Goal: Task Accomplishment & Management: Manage account settings

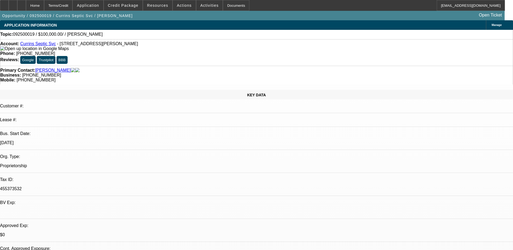
select select "0"
select select "2"
select select "0.1"
select select "4"
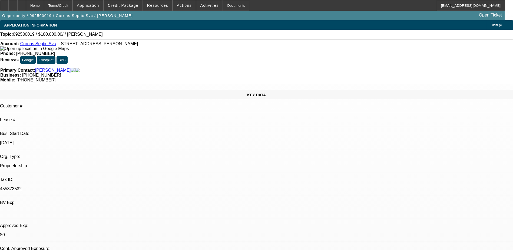
click at [17, 4] on div at bounding box center [13, 5] width 9 height 11
click at [131, 7] on span "Credit Package" at bounding box center [123, 5] width 31 height 4
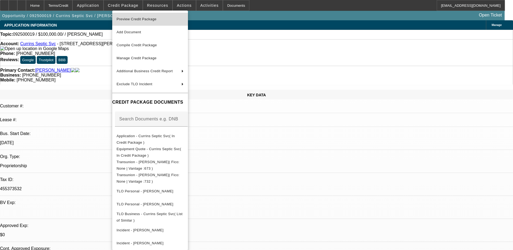
click at [161, 22] on span "Preview Credit Package" at bounding box center [150, 19] width 67 height 6
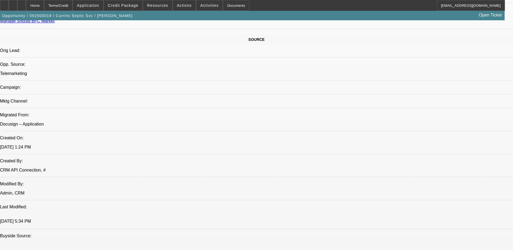
scroll to position [297, 0]
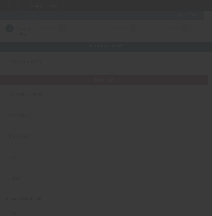
type input "9/17/2025"
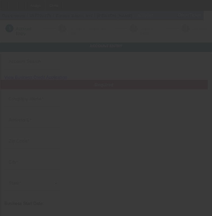
type input "Currins Septic Svc"
type input "1783 Currin Farm Rd"
type input "27522"
type input "Creedmoor"
type input "[PHONE_NUMBER]"
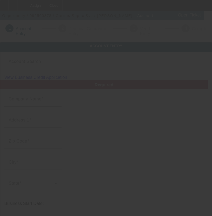
type input "jwmackjr5@hotmail.com"
type input "455373532"
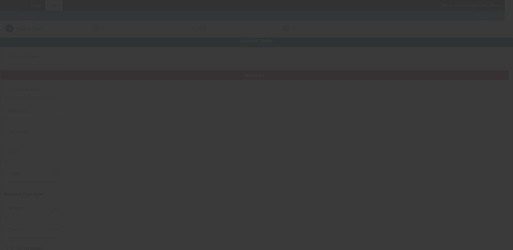
type input "[DATE]"
type input "Currins Septic Svc"
type input "1783 Currin Farm Rd"
type input "27522"
type input "Creedmoor"
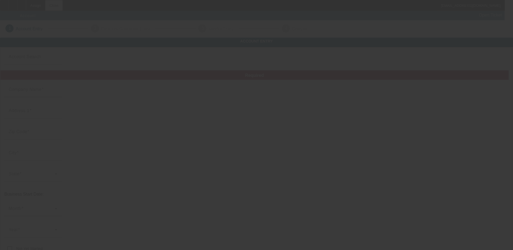
type input "[PHONE_NUMBER]"
type input "jwmackjr5@hotmail.com"
type input "455373532"
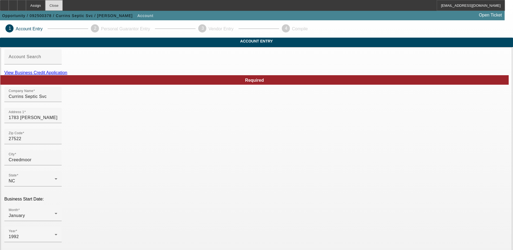
click at [63, 6] on div "Close" at bounding box center [54, 5] width 18 height 11
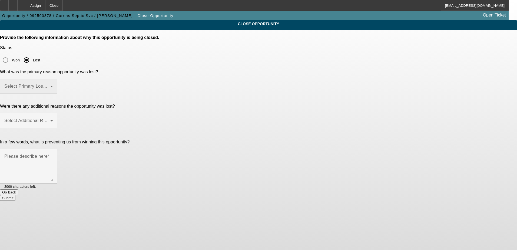
click at [55, 83] on icon at bounding box center [51, 86] width 6 height 6
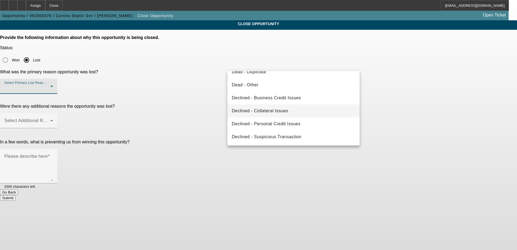
scroll to position [3, 0]
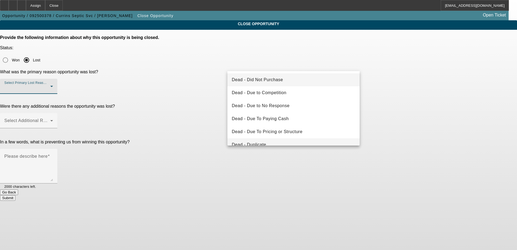
click at [272, 140] on mat-option "Dead - Duplicate" at bounding box center [293, 144] width 132 height 13
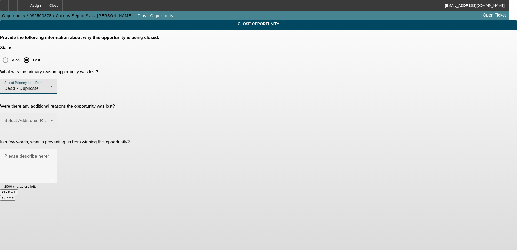
click at [50, 119] on span at bounding box center [27, 122] width 46 height 6
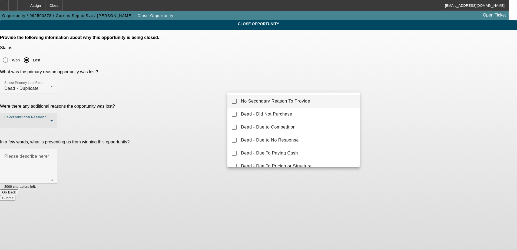
click at [290, 100] on span "No Secondary Reason To Provide" at bounding box center [275, 101] width 69 height 6
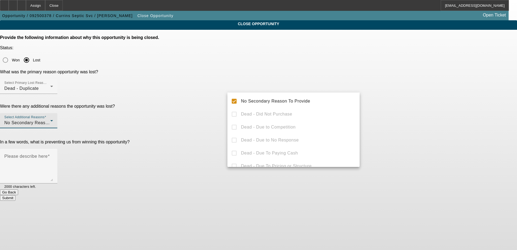
drag, startPoint x: 204, startPoint y: 113, endPoint x: 210, endPoint y: 112, distance: 6.1
click at [204, 112] on div at bounding box center [258, 125] width 517 height 250
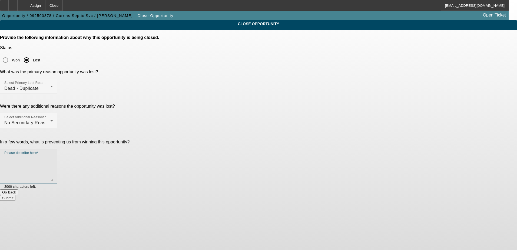
click at [53, 155] on textarea "Please describe here" at bounding box center [28, 168] width 49 height 26
type textarea "duplicate"
click at [15, 195] on button "Submit" at bounding box center [7, 198] width 15 height 6
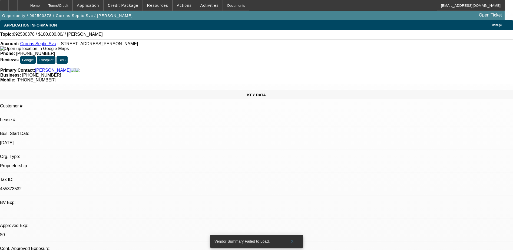
select select "0"
select select "2"
select select "0.1"
select select "4"
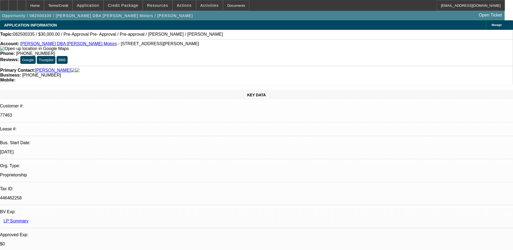
select select "0"
select select "6"
select select "0"
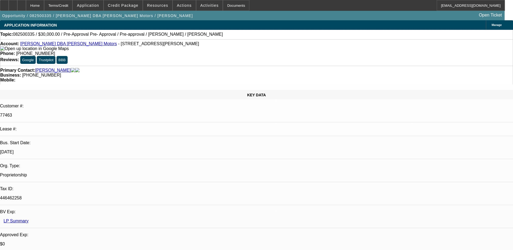
select select "0"
select select "6"
select select "0"
select select "2"
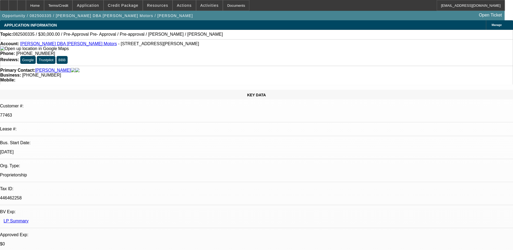
select select "2"
select select "0"
select select "6"
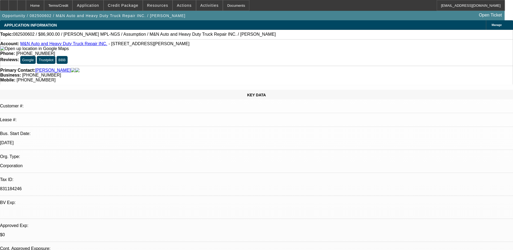
select select "0"
select select "4"
select select "0.1"
select select "0"
select select "4"
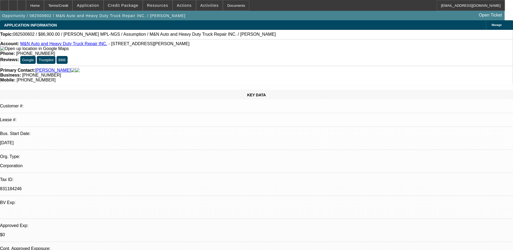
select select "0.1"
select select "1"
select select "2"
select select "4"
select select "1"
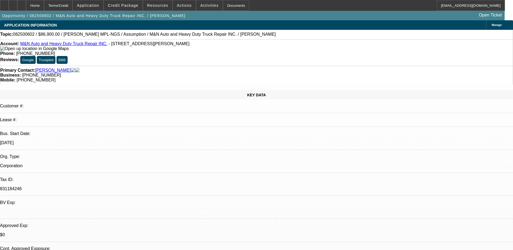
select select "2"
select select "4"
click at [17, 5] on div at bounding box center [13, 5] width 9 height 11
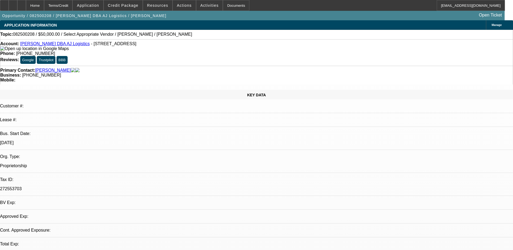
select select "0"
select select "2"
select select "0.1"
select select "1"
select select "2"
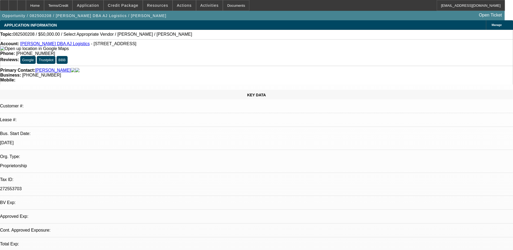
select select "4"
click at [17, 4] on div at bounding box center [13, 5] width 9 height 11
click at [125, 2] on span at bounding box center [123, 5] width 39 height 13
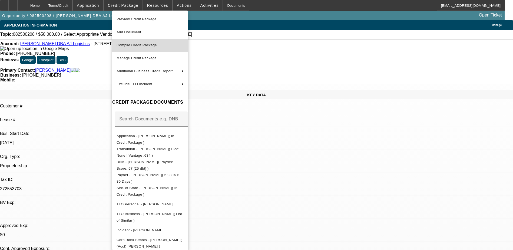
click at [143, 42] on span "Compile Credit Package" at bounding box center [150, 45] width 67 height 6
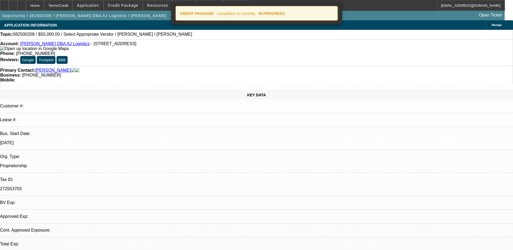
select select "0"
select select "2"
select select "0.1"
select select "4"
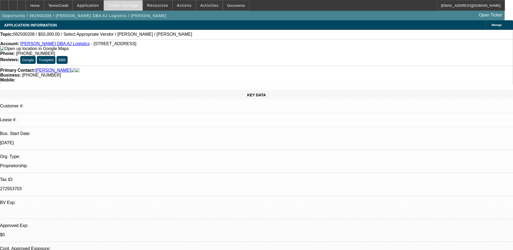
click at [135, 3] on span at bounding box center [123, 5] width 39 height 13
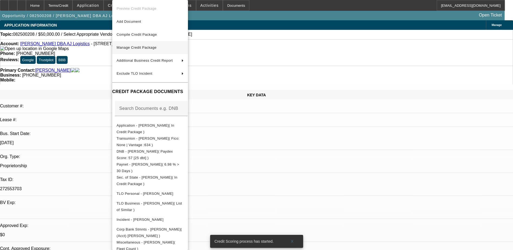
click at [153, 46] on span "Manage Credit Package" at bounding box center [137, 47] width 40 height 4
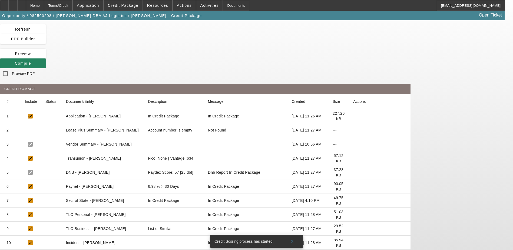
scroll to position [25, 0]
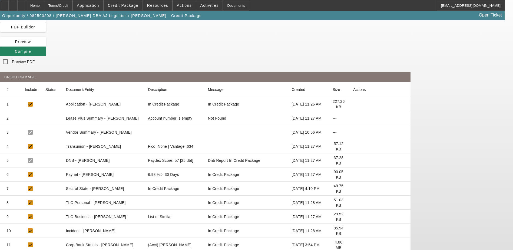
click at [353, 174] on icon at bounding box center [353, 174] width 0 height 0
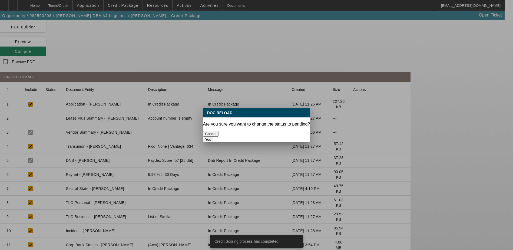
click at [213, 137] on button "Yes" at bounding box center [208, 140] width 10 height 6
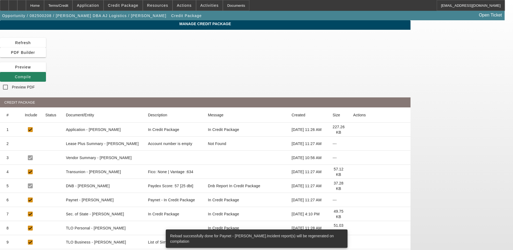
scroll to position [25, 0]
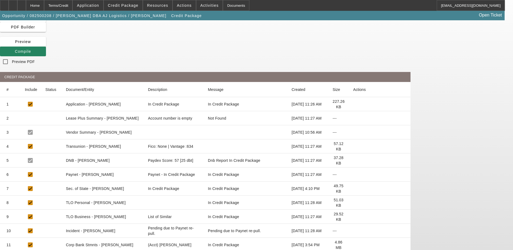
click at [353, 146] on icon at bounding box center [353, 146] width 0 height 0
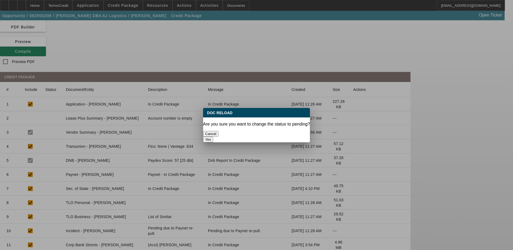
click at [213, 137] on button "Yes" at bounding box center [208, 140] width 10 height 6
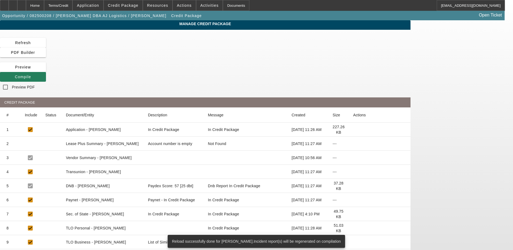
click at [31, 75] on span "Compile" at bounding box center [23, 77] width 16 height 4
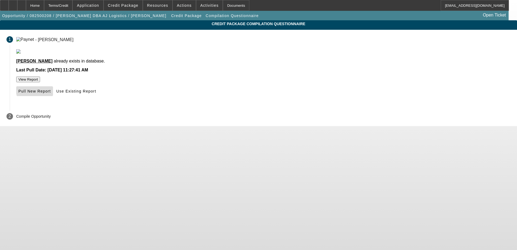
click at [51, 93] on span "Pull New Report" at bounding box center [34, 91] width 32 height 4
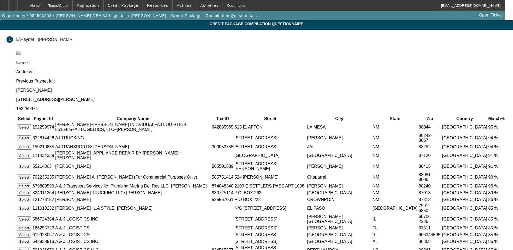
click at [31, 124] on button "Select" at bounding box center [24, 127] width 14 height 6
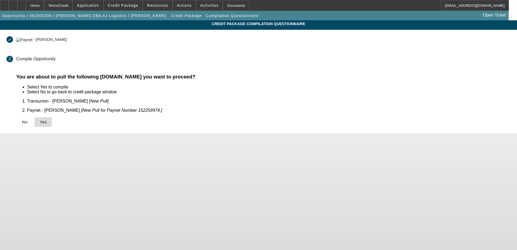
click at [40, 120] on icon at bounding box center [40, 122] width 0 height 4
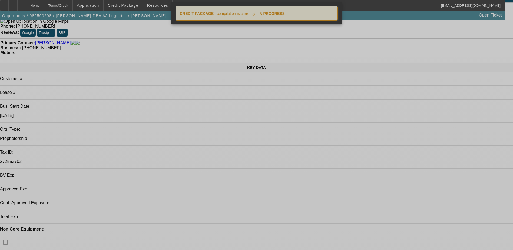
select select "0"
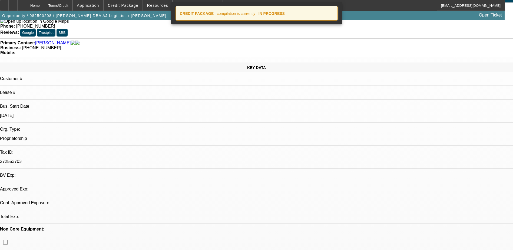
select select "2"
select select "0.1"
select select "4"
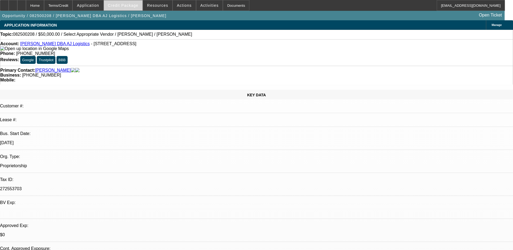
click at [122, 6] on span "Credit Package" at bounding box center [123, 5] width 31 height 4
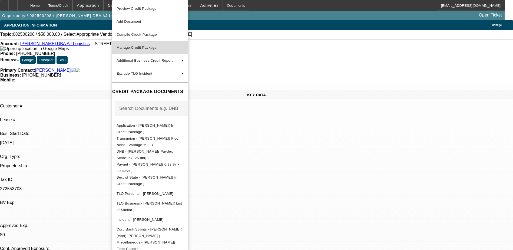
click at [143, 44] on span "Manage Credit Package" at bounding box center [150, 47] width 67 height 6
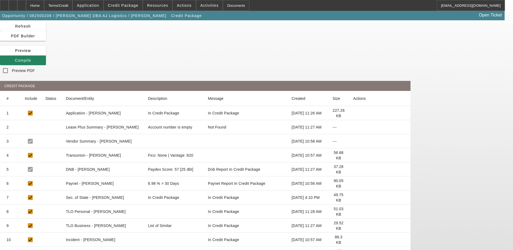
scroll to position [25, 0]
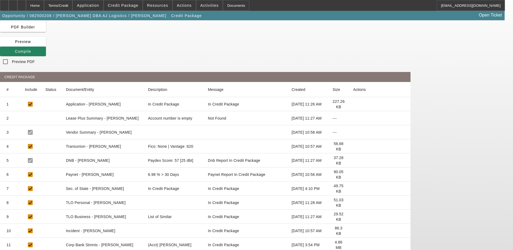
click at [353, 245] on icon at bounding box center [353, 245] width 0 height 0
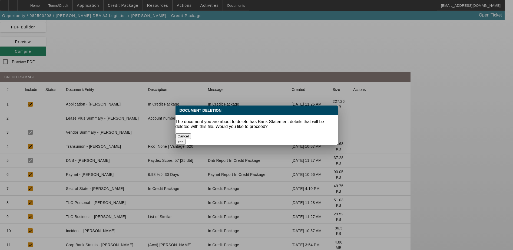
scroll to position [0, 0]
click at [186, 139] on button "Yes" at bounding box center [180, 142] width 10 height 6
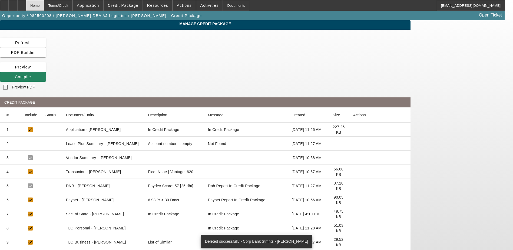
click at [44, 3] on div "Home" at bounding box center [35, 5] width 18 height 11
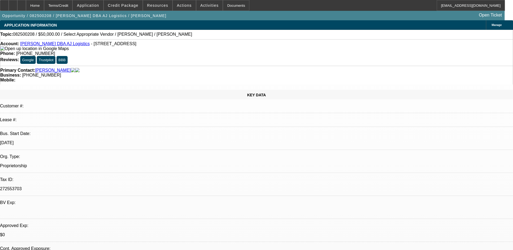
select select "0"
select select "2"
select select "0.1"
select select "4"
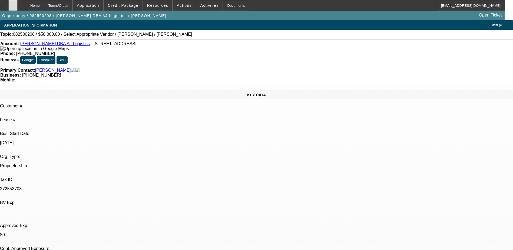
click at [13, 4] on icon at bounding box center [13, 4] width 0 height 0
click at [17, 5] on div at bounding box center [13, 5] width 9 height 11
click at [123, 6] on span "Credit Package" at bounding box center [123, 5] width 31 height 4
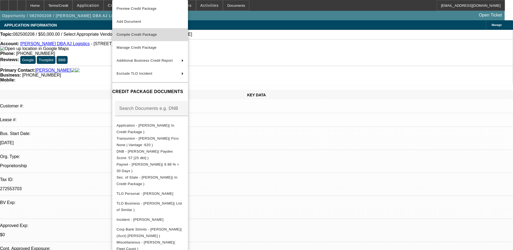
click at [161, 36] on span "Compile Credit Package" at bounding box center [150, 34] width 67 height 6
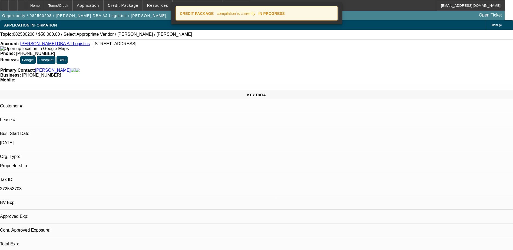
select select "0"
select select "2"
select select "0.1"
select select "4"
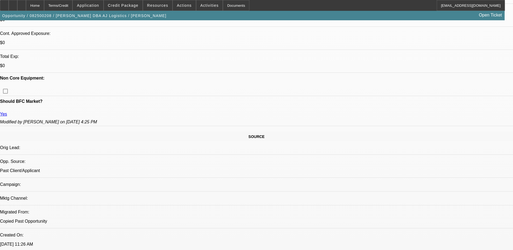
scroll to position [216, 0]
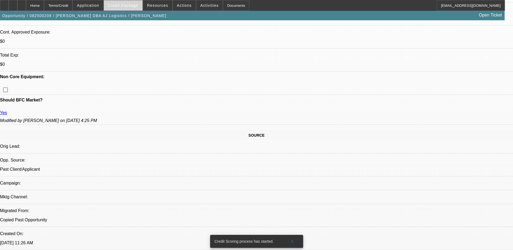
click at [130, 7] on span "Credit Package" at bounding box center [123, 5] width 31 height 4
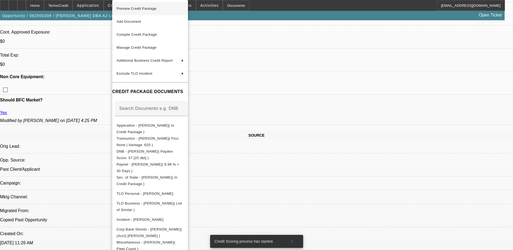
click at [169, 10] on span "Preview Credit Package" at bounding box center [150, 8] width 67 height 6
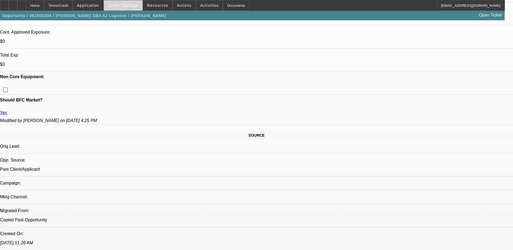
click at [135, 4] on span "Credit Package" at bounding box center [123, 5] width 31 height 4
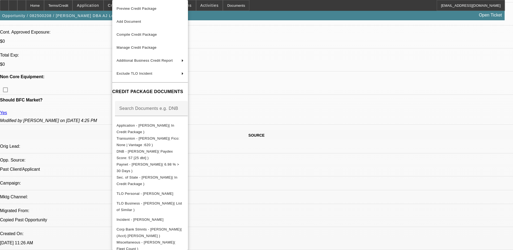
click at [276, 3] on div at bounding box center [256, 125] width 513 height 250
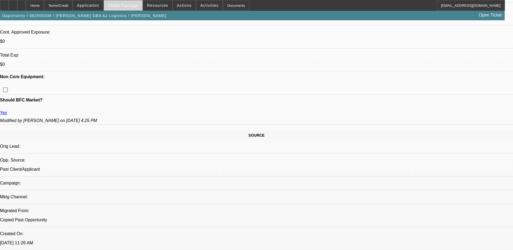
click at [123, 5] on span "Credit Package" at bounding box center [123, 5] width 31 height 4
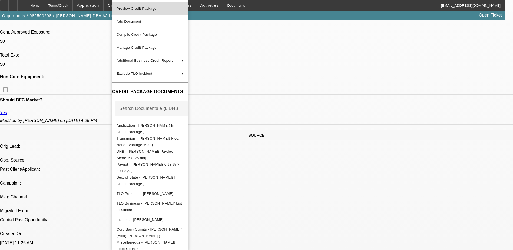
click at [173, 11] on span "Preview Credit Package" at bounding box center [150, 8] width 67 height 6
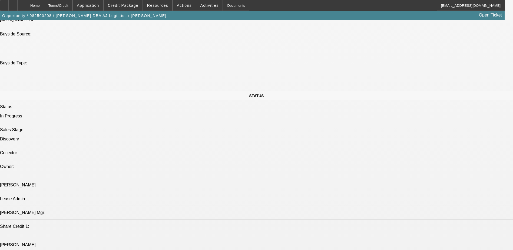
scroll to position [406, 0]
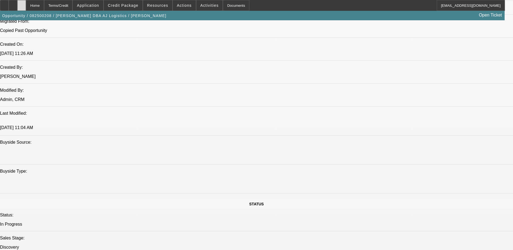
click at [22, 4] on icon at bounding box center [22, 4] width 0 height 0
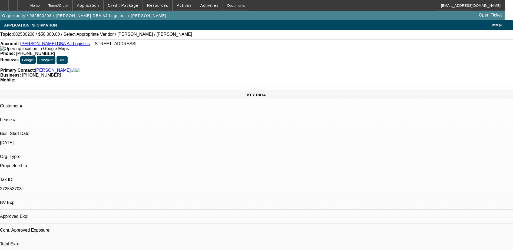
select select "0"
select select "2"
select select "0.1"
select select "4"
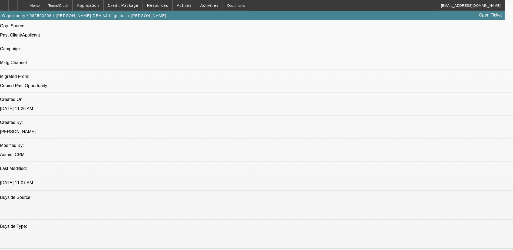
scroll to position [350, 0]
click at [129, 3] on span at bounding box center [123, 5] width 39 height 13
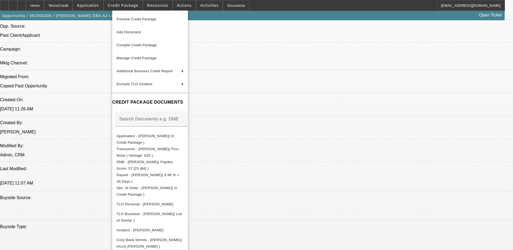
click at [97, 5] on div at bounding box center [256, 125] width 513 height 250
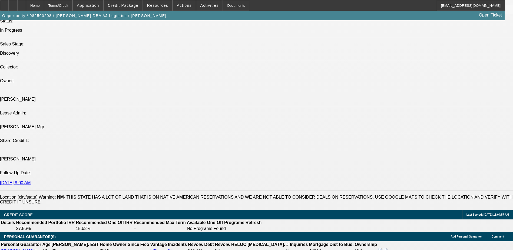
scroll to position [647, 0]
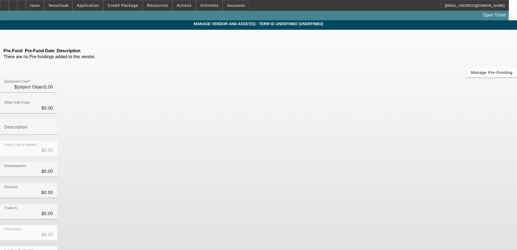
type input "$50,000.00"
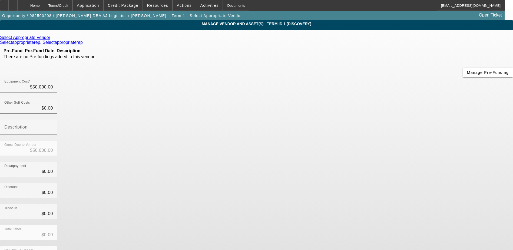
click at [52, 38] on icon at bounding box center [52, 37] width 0 height 5
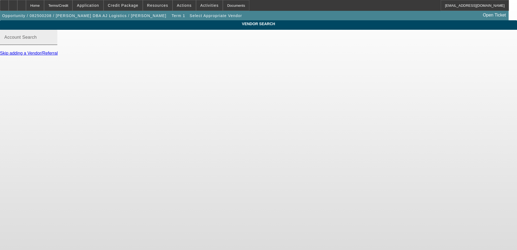
click at [53, 43] on input "Account Search" at bounding box center [28, 39] width 49 height 6
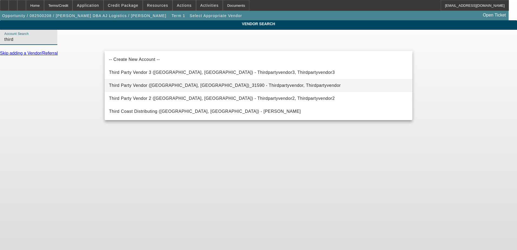
click at [241, 83] on mat-option "Third Party Vendor (Northbrook, IL)_31590 - Thirdpartyvendor, Thirdpartyvendor" at bounding box center [259, 85] width 308 height 13
type input "Third Party Vendor (Northbrook, IL)_31590 - Thirdpartyvendor, Thirdpartyvendor"
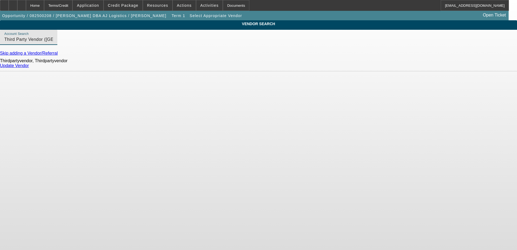
click at [29, 68] on link "Update Vendor" at bounding box center [14, 65] width 29 height 5
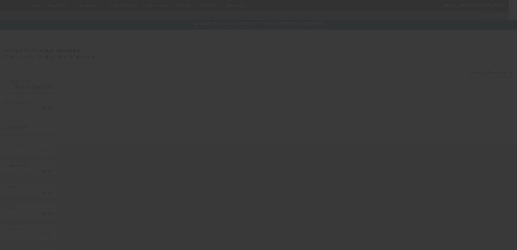
type input "$50,000.00"
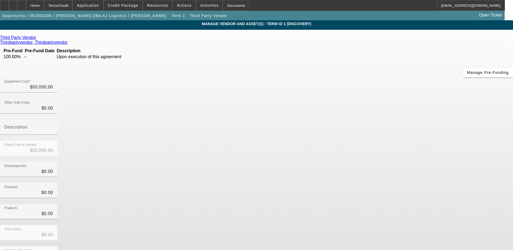
scroll to position [2, 0]
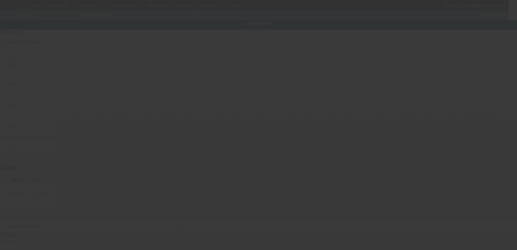
type input "615 E Afton Rd"
type input "La Mesa"
type input "88044"
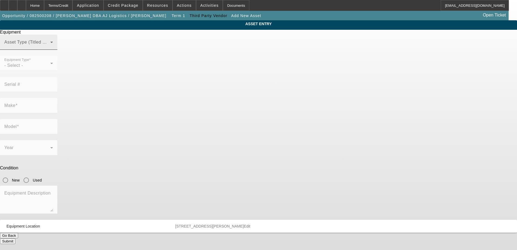
click at [53, 50] on div "Asset Type (Titled or Non-Titled)" at bounding box center [28, 42] width 49 height 15
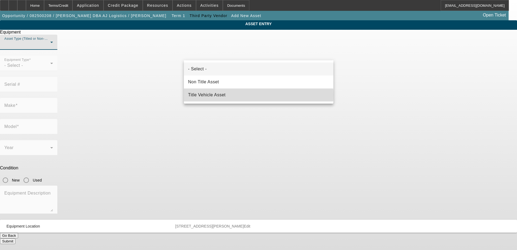
click at [244, 95] on mat-option "Title Vehicle Asset" at bounding box center [259, 94] width 150 height 13
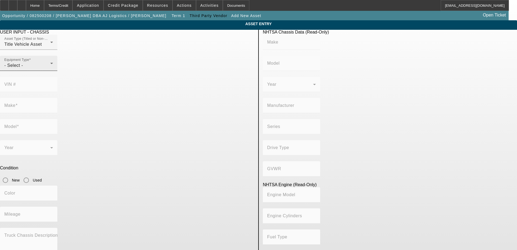
drag, startPoint x: 203, startPoint y: 76, endPoint x: 151, endPoint y: 72, distance: 52.1
click at [53, 71] on div "Equipment Type - Select -" at bounding box center [28, 63] width 49 height 15
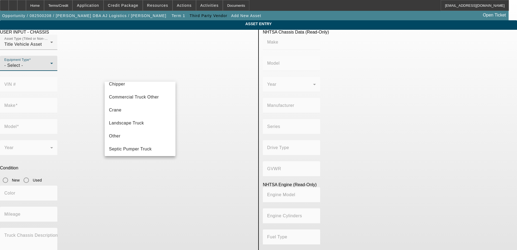
scroll to position [46, 0]
click at [123, 113] on mat-option "Landscape Truck" at bounding box center [140, 109] width 71 height 13
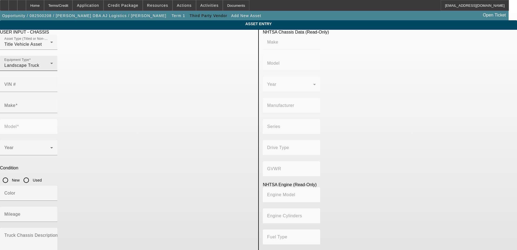
click at [53, 71] on div "Equipment Type Landscape Truck" at bounding box center [28, 63] width 49 height 15
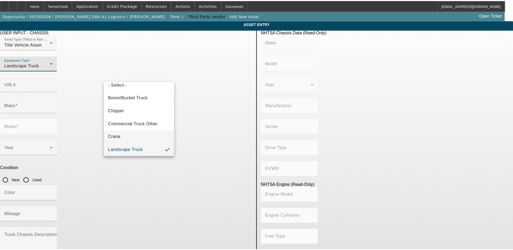
scroll to position [33, 0]
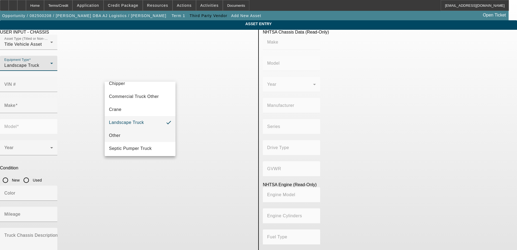
click at [128, 133] on mat-option "Other" at bounding box center [140, 135] width 71 height 13
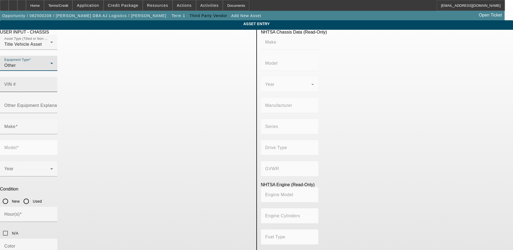
click at [53, 83] on input "VIN #" at bounding box center [28, 86] width 49 height 6
paste input "1XKAD49X0EJ398848"
type input "1XKAD49X0EJ398848"
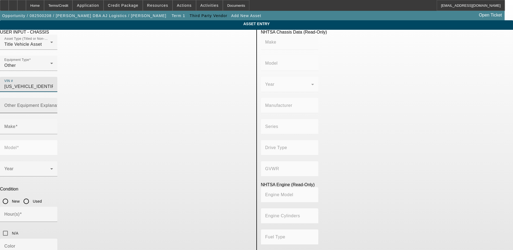
type input "KENWORTH"
type input "T6 Series"
type input "KENWORTH TRUCK COMPANY"
type input "6x4"
type input "Class 8: 33,001 lb and above (14,969 kg and above)"
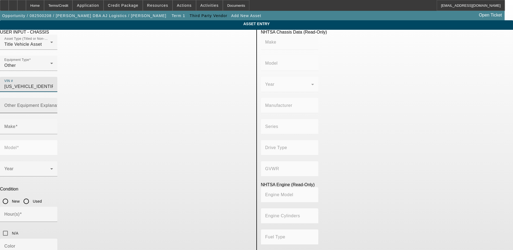
type input "ISX"
type input "6"
type input "Diesel"
type input "915.3561614209"
type input "15"
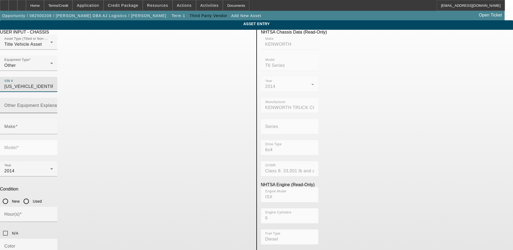
type input "KENWORTH"
type input "T6 Series"
type input "1XKAD49X0EJ398848"
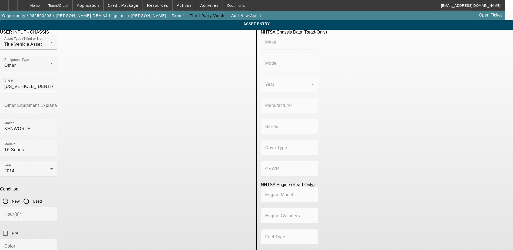
type input "KENWORTH"
type input "T6 Series"
type input "KENWORTH TRUCK COMPANY"
type input "6x4"
type input "Class 8: 33,001 lb and above (14,969 kg and above)"
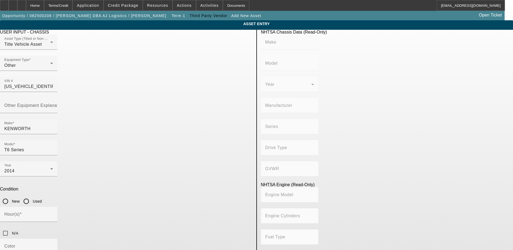
type input "ISX"
type input "6"
type input "Diesel"
type input "915.3561614209"
type input "15"
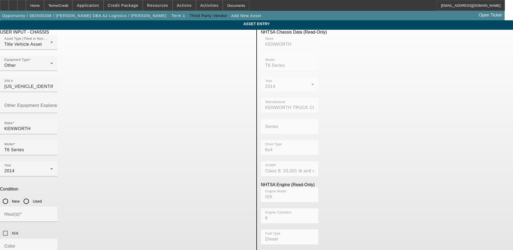
click at [32, 196] on input "Used" at bounding box center [26, 201] width 11 height 11
radio input "true"
click at [53, 245] on input "Color" at bounding box center [28, 248] width 49 height 6
type input "White"
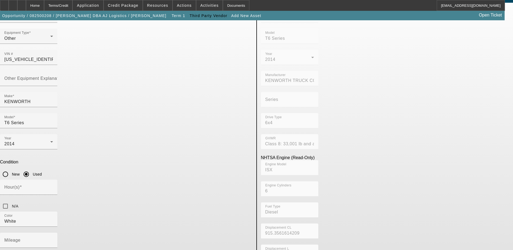
type textarea "Kenworth T6 Series"
click at [176, 211] on div "Color White" at bounding box center [126, 221] width 252 height 21
click at [53, 239] on input "Mileage" at bounding box center [28, 242] width 49 height 6
type input "888504"
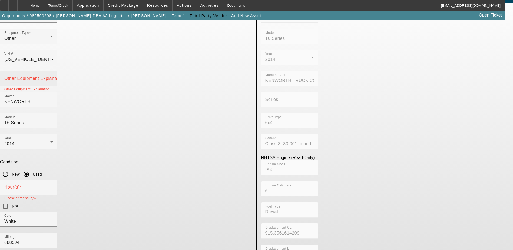
click at [65, 76] on mat-label "Other Equipment Explanation" at bounding box center [34, 78] width 60 height 5
click at [53, 77] on input "Other Equipment Explanation" at bounding box center [28, 80] width 49 height 6
click at [65, 76] on mat-label "Other Equipment Explanation" at bounding box center [34, 78] width 60 height 5
click at [53, 77] on input "Other Equipment Explanation" at bounding box center [28, 80] width 49 height 6
click at [53, 77] on input "Kenworth Sleeper Cab" at bounding box center [28, 80] width 49 height 6
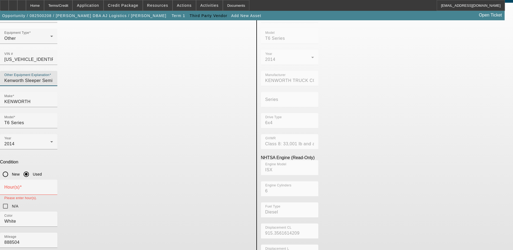
click at [53, 77] on input "Kenworth Sleeper Semi Trucb" at bounding box center [28, 80] width 49 height 6
click at [53, 77] on input "Kenworth Sleeper Semi Truck" at bounding box center [28, 80] width 49 height 6
type input "Kenworth Semi Truck"
click at [53, 186] on input "Hour(s)" at bounding box center [28, 189] width 49 height 6
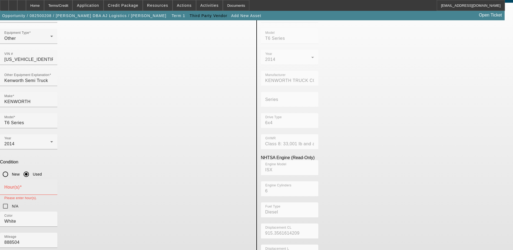
click at [53, 186] on input "Hour(s)" at bounding box center [28, 189] width 49 height 6
type input "22268"
click at [178, 180] on div "Hour(s) 22268 N/A" at bounding box center [126, 196] width 252 height 32
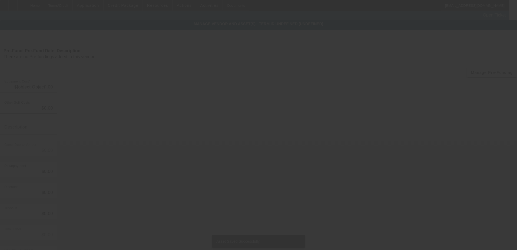
type input "$50,000.00"
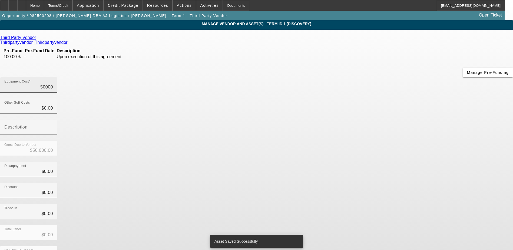
click at [53, 84] on input "50000" at bounding box center [28, 87] width 49 height 6
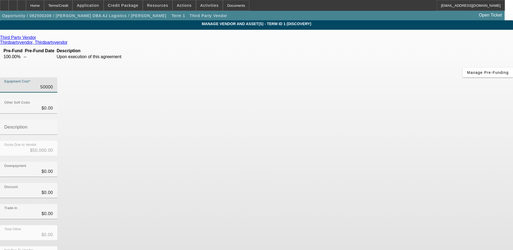
type input "2"
type input "$2.00"
type input "25"
type input "$25.00"
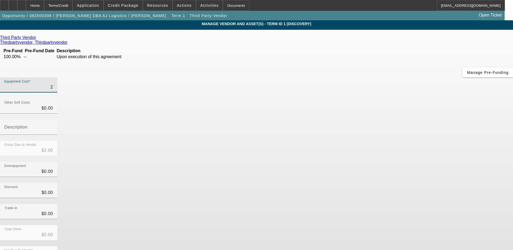
type input "$25.00"
type input "250"
type input "$250.00"
type input "2500"
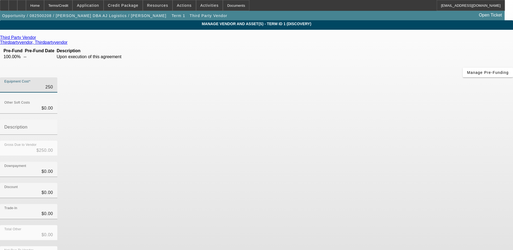
type input "$2,500.00"
type input "25000"
type input "$25,000.00"
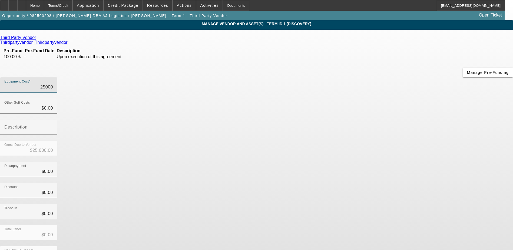
type input "$25,000.00"
click at [364, 162] on div "Downpayment $0.00" at bounding box center [256, 172] width 513 height 21
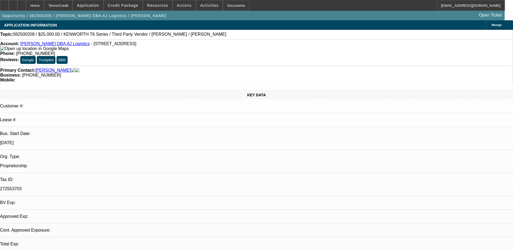
select select "0"
select select "2"
select select "0.1"
select select "4"
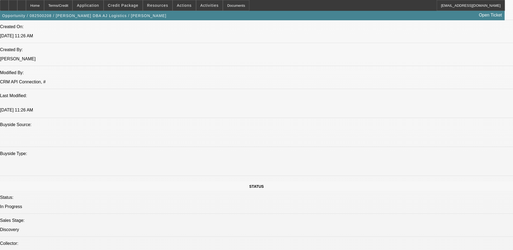
scroll to position [406, 0]
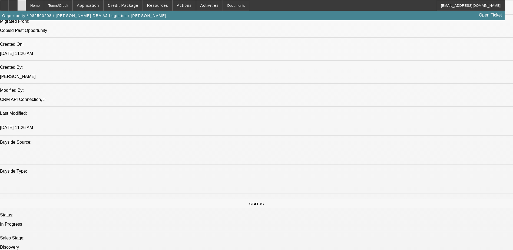
click at [26, 4] on div at bounding box center [21, 5] width 9 height 11
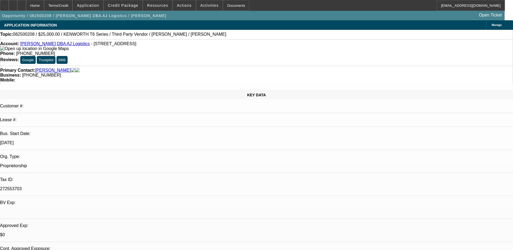
select select "0"
select select "2"
select select "0.1"
select select "4"
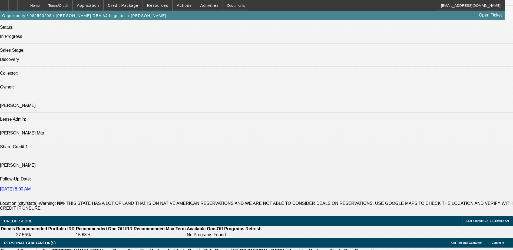
scroll to position [595, 0]
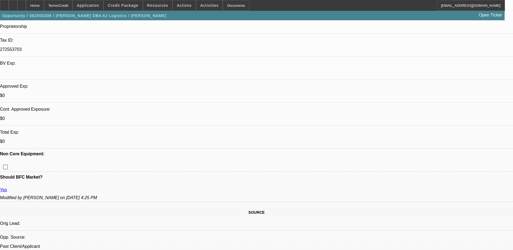
scroll to position [135, 0]
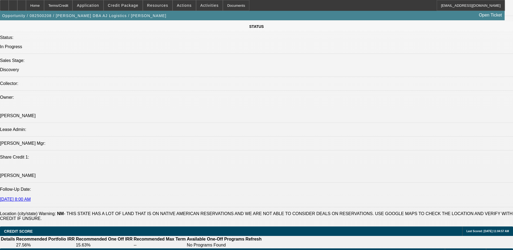
scroll to position [595, 0]
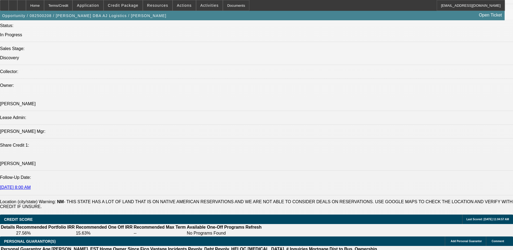
drag, startPoint x: 435, startPoint y: 76, endPoint x: 419, endPoint y: 72, distance: 16.3
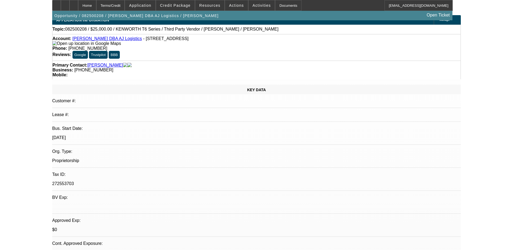
scroll to position [0, 0]
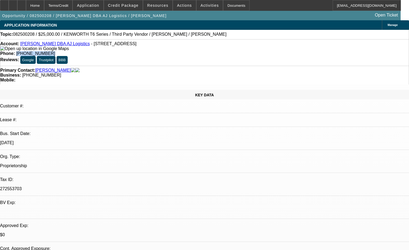
drag, startPoint x: 180, startPoint y: 44, endPoint x: 154, endPoint y: 44, distance: 26.8
click at [154, 51] on div "Phone: (915) 549-9679" at bounding box center [204, 53] width 408 height 5
drag, startPoint x: 154, startPoint y: 44, endPoint x: 162, endPoint y: 45, distance: 8.2
copy span "(915) 549-9679"
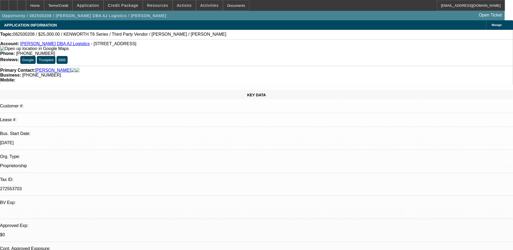
click at [162, 46] on div "Account: Jose A Reza DBA AJ Logistics - 615 E Afton Rd, La Mesa, NM 88044" at bounding box center [256, 46] width 512 height 10
click at [119, 4] on span "Credit Package" at bounding box center [123, 5] width 31 height 4
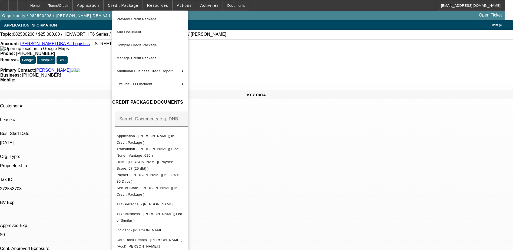
click at [97, 5] on div at bounding box center [256, 125] width 513 height 250
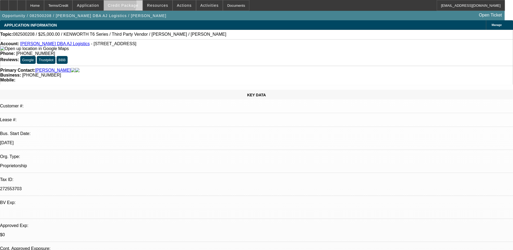
click at [125, 5] on span "Credit Package" at bounding box center [123, 5] width 31 height 4
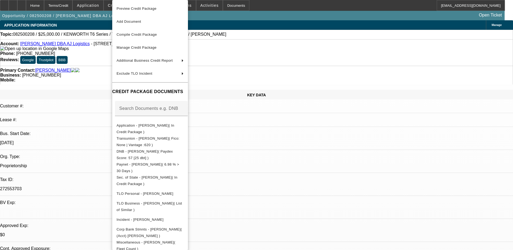
click at [278, 5] on div at bounding box center [256, 125] width 513 height 250
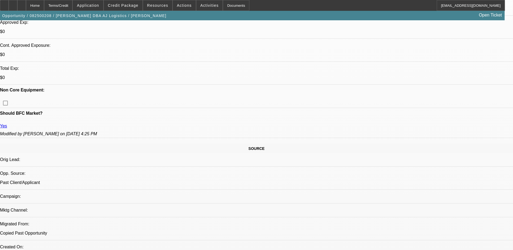
scroll to position [270, 0]
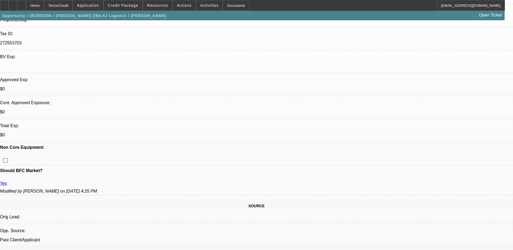
scroll to position [135, 0]
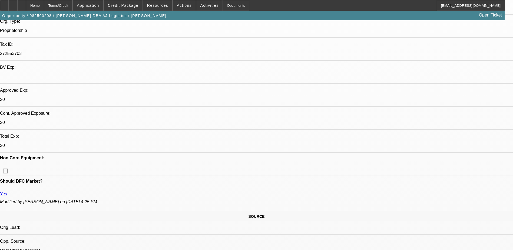
drag, startPoint x: 60, startPoint y: 121, endPoint x: 69, endPoint y: 123, distance: 9.9
drag, startPoint x: 68, startPoint y: 124, endPoint x: 58, endPoint y: 123, distance: 9.5
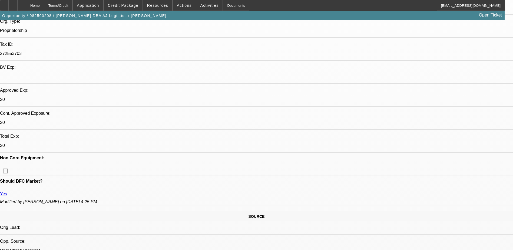
drag, startPoint x: 58, startPoint y: 123, endPoint x: 110, endPoint y: 106, distance: 54.8
drag, startPoint x: 66, startPoint y: 121, endPoint x: 59, endPoint y: 124, distance: 6.9
drag, startPoint x: 59, startPoint y: 124, endPoint x: 124, endPoint y: 103, distance: 67.8
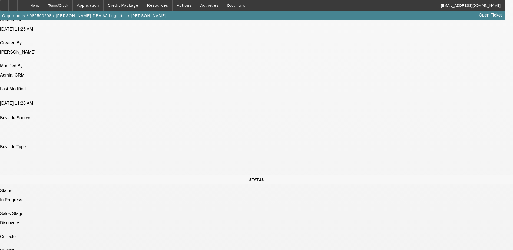
scroll to position [378, 0]
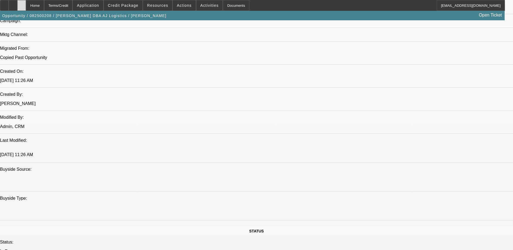
click at [26, 6] on div at bounding box center [21, 5] width 9 height 11
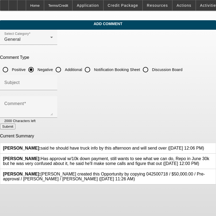
click at [64, 68] on input "Additional" at bounding box center [58, 69] width 11 height 11
radio input "true"
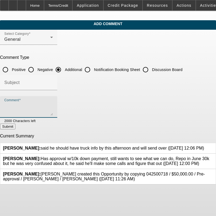
click at [53, 106] on textarea "Comment" at bounding box center [28, 109] width 49 height 13
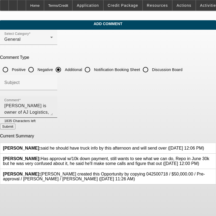
click at [53, 111] on textarea "[PERSON_NAME] is owner of AJ Logistics, an OTR company which has been in busine…" at bounding box center [28, 109] width 49 height 13
click at [53, 105] on textarea "[PERSON_NAME] is owner of AJ Logistics, an OTR company which has been in busine…" at bounding box center [28, 109] width 49 height 13
drag, startPoint x: 159, startPoint y: 108, endPoint x: 158, endPoint y: 117, distance: 9.3
click at [53, 109] on textarea "[PERSON_NAME] is owner of AJ Logistics, an OTR company which has been in busine…" at bounding box center [28, 109] width 49 height 13
click at [53, 114] on textarea "[PERSON_NAME] is owner of AJ Logistics, an OTR company which has been in busine…" at bounding box center [28, 109] width 49 height 13
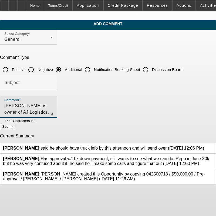
scroll to position [5, 0]
click at [53, 113] on textarea "[PERSON_NAME] is owner of AJ Logistics, an OTR company which has been in busine…" at bounding box center [28, 109] width 49 height 13
drag, startPoint x: 173, startPoint y: 114, endPoint x: 96, endPoint y: 107, distance: 77.3
click at [53, 107] on textarea "[PERSON_NAME] is owner of AJ Logistics, an OTR company which has been in busine…" at bounding box center [28, 109] width 49 height 13
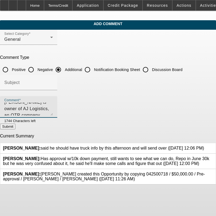
scroll to position [0, 0]
drag, startPoint x: 93, startPoint y: 109, endPoint x: 9, endPoint y: 107, distance: 84.4
click at [9, 107] on div "Comment [PERSON_NAME] is owner of AJ Logistics, an OTR company which has been i…" at bounding box center [108, 110] width 216 height 28
click at [53, 111] on textarea "[PERSON_NAME] is owner of AJ Logistics, an OTR company which has been in busine…" at bounding box center [28, 109] width 49 height 13
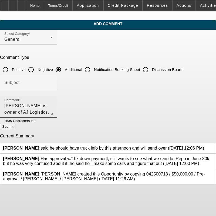
click at [53, 104] on textarea "[PERSON_NAME] is owner of AJ Logistics, an OTR company which has been in busine…" at bounding box center [28, 109] width 49 height 13
click at [53, 105] on textarea "[PERSON_NAME] is owner of AJ Logistics, an OTR company which has been operating…" at bounding box center [28, 109] width 49 height 13
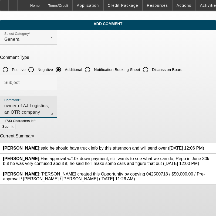
drag, startPoint x: 142, startPoint y: 110, endPoint x: 143, endPoint y: 115, distance: 5.5
click at [53, 115] on div "Comment [PERSON_NAME] is owner of AJ Logistics, an OTR company which has been o…" at bounding box center [28, 107] width 49 height 22
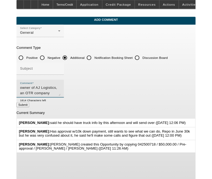
scroll to position [0, 0]
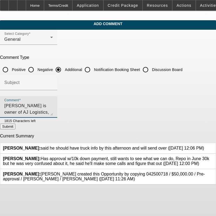
click at [53, 110] on textarea "[PERSON_NAME] is owner of AJ Logistics, an OTR company which has been operating…" at bounding box center [28, 109] width 49 height 13
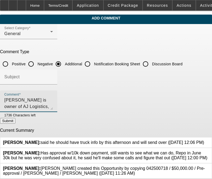
scroll to position [6, 0]
type textarea "[PERSON_NAME] is owner of AJ Logistics, an OTR company which has been operating…"
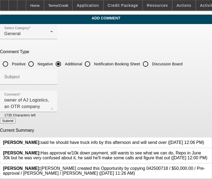
click at [15, 118] on button "Submit" at bounding box center [7, 121] width 15 height 6
radio input "true"
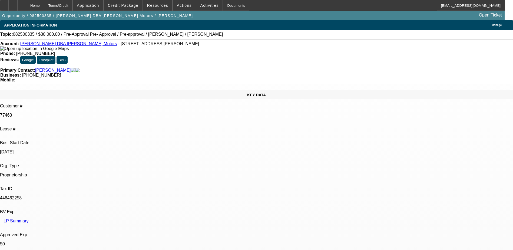
select select "0"
select select "6"
select select "0"
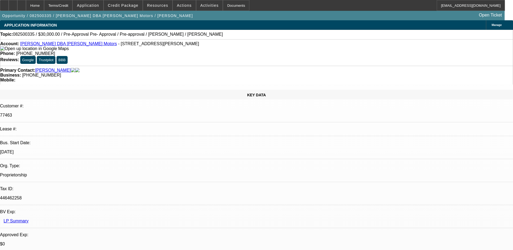
select select "0"
select select "6"
select select "0"
select select "2"
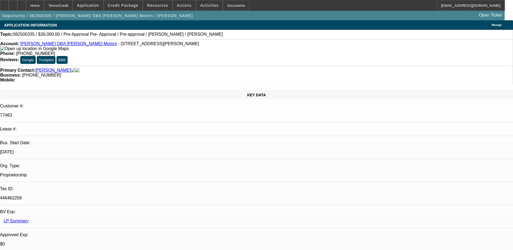
select select "2"
select select "0"
select select "6"
click at [171, 51] on div "Phone: (405) 314-4382" at bounding box center [256, 53] width 512 height 5
drag, startPoint x: 175, startPoint y: 44, endPoint x: 227, endPoint y: 45, distance: 52.2
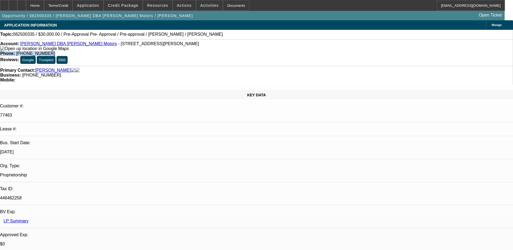
click at [227, 51] on div "Phone: (405) 314-4382" at bounding box center [256, 53] width 512 height 5
drag, startPoint x: 227, startPoint y: 45, endPoint x: 216, endPoint y: 48, distance: 10.9
click at [216, 48] on div "Account: James Hickey DBA Jim Hickey Motors - 7076 South 81 Highway, Hennessey,…" at bounding box center [256, 52] width 513 height 26
drag, startPoint x: 213, startPoint y: 59, endPoint x: 174, endPoint y: 60, distance: 39.8
click at [174, 73] on div "Business: (405) 314-4382" at bounding box center [256, 75] width 512 height 5
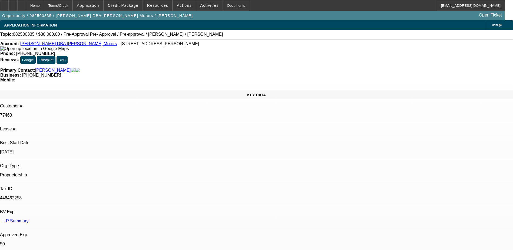
drag, startPoint x: 174, startPoint y: 60, endPoint x: 171, endPoint y: 42, distance: 18.3
click at [168, 45] on div "Account: James Hickey DBA Jim Hickey Motors - 7076 South 81 Highway, Hennessey,…" at bounding box center [256, 46] width 512 height 10
drag, startPoint x: 214, startPoint y: 43, endPoint x: 187, endPoint y: 45, distance: 27.1
click at [187, 51] on div "Phone: (405) 314-4382" at bounding box center [256, 53] width 512 height 5
drag, startPoint x: 188, startPoint y: 44, endPoint x: 205, endPoint y: 45, distance: 17.3
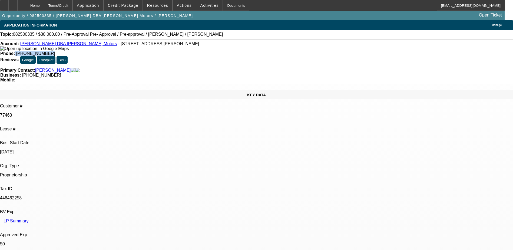
copy div "(405) 314-4382"
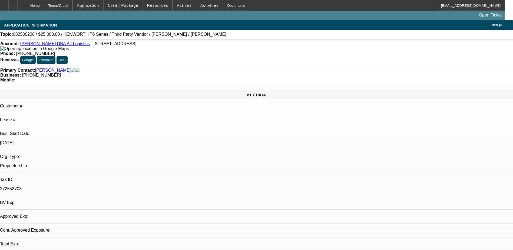
select select "0"
select select "2"
select select "0.1"
select select "4"
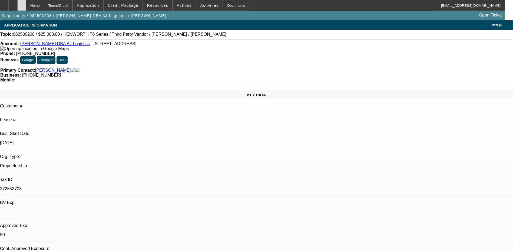
click at [22, 4] on icon at bounding box center [22, 4] width 0 height 0
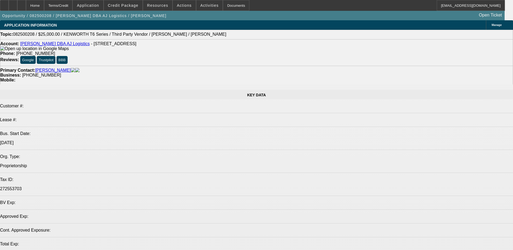
select select "0"
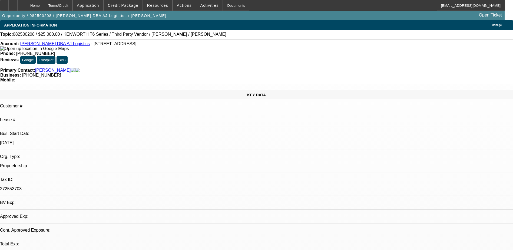
select select "2"
select select "0.1"
select select "1"
select select "2"
select select "4"
